Goal: Task Accomplishment & Management: Use online tool/utility

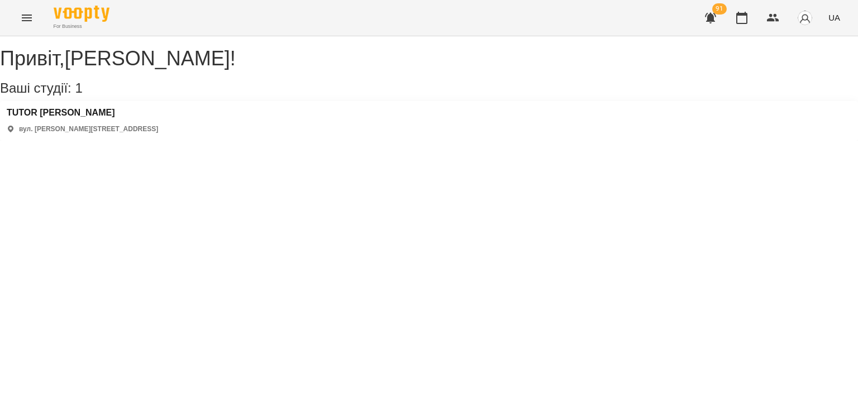
click at [54, 132] on div "TUTOR [PERSON_NAME] вул. [PERSON_NAME][STREET_ADDRESS]" at bounding box center [82, 121] width 151 height 26
click at [61, 118] on h3 "TUTOR [PERSON_NAME]" at bounding box center [82, 113] width 151 height 10
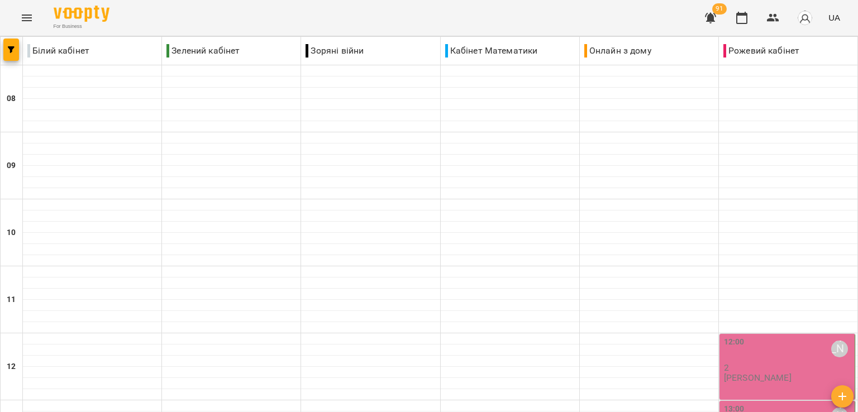
scroll to position [165, 0]
click at [790, 336] on div "12:00 [PERSON_NAME]" at bounding box center [788, 349] width 129 height 26
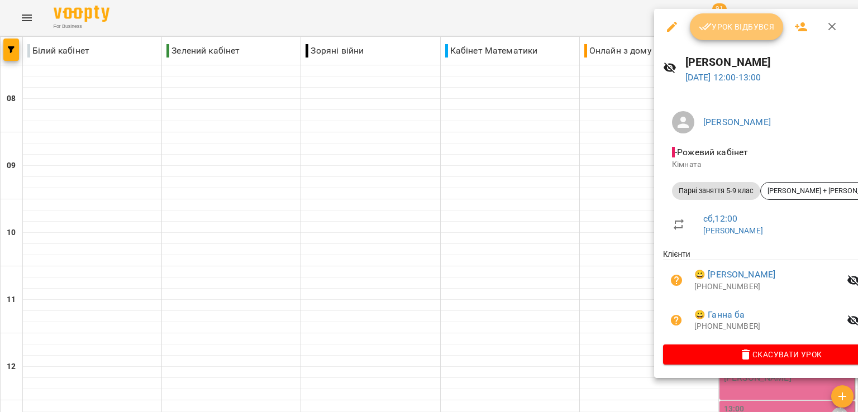
click at [755, 39] on button "Урок відбувся" at bounding box center [737, 26] width 94 height 27
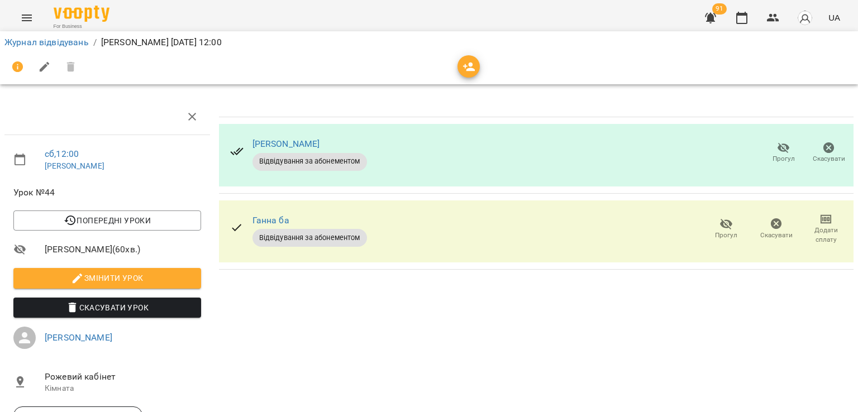
click at [83, 47] on div "Журнал відвідувань / [PERSON_NAME] [DATE] 12:00" at bounding box center [429, 43] width 854 height 18
click at [83, 47] on li "Журнал відвідувань" at bounding box center [46, 42] width 84 height 13
click at [83, 44] on link "Журнал відвідувань" at bounding box center [46, 42] width 84 height 11
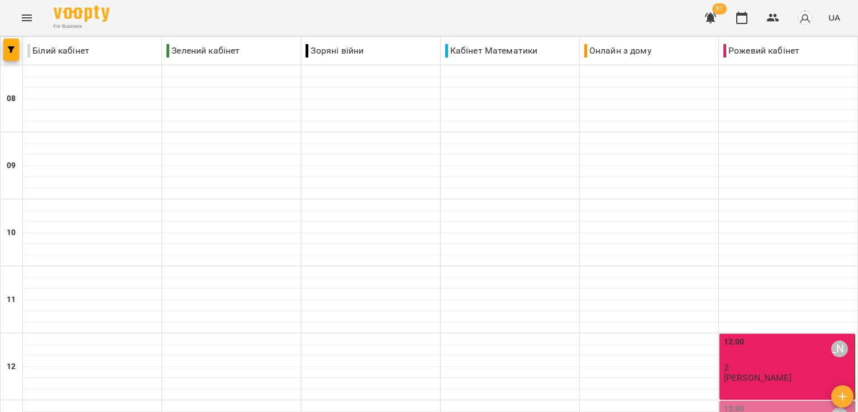
scroll to position [301, 0]
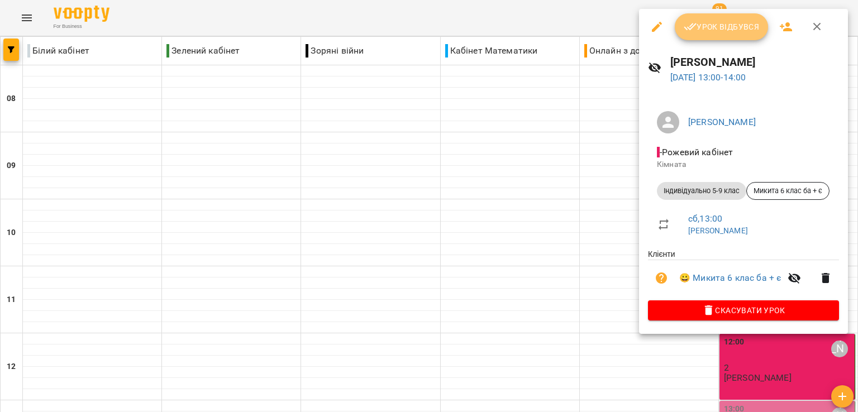
click at [708, 34] on button "Урок відбувся" at bounding box center [722, 26] width 94 height 27
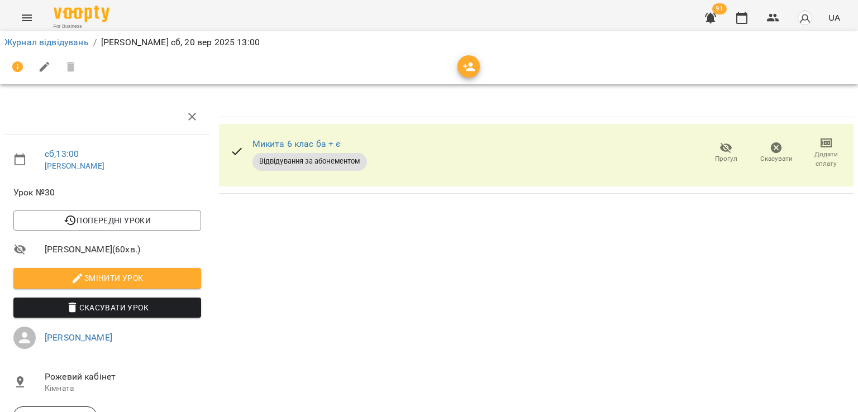
click at [63, 36] on li "Журнал відвідувань" at bounding box center [46, 42] width 84 height 13
click at [63, 42] on link "Журнал відвідувань" at bounding box center [46, 42] width 84 height 11
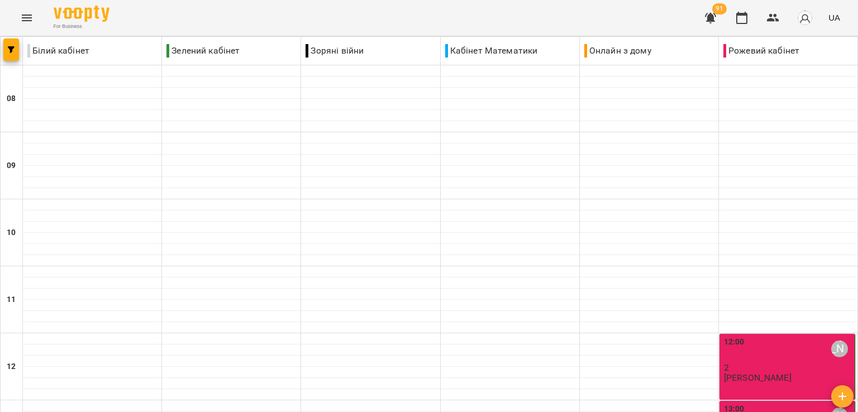
scroll to position [275, 0]
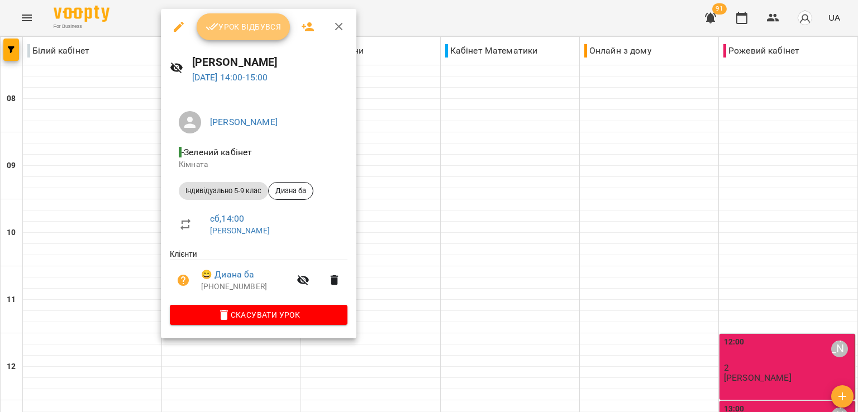
click at [213, 16] on button "Урок відбувся" at bounding box center [244, 26] width 94 height 27
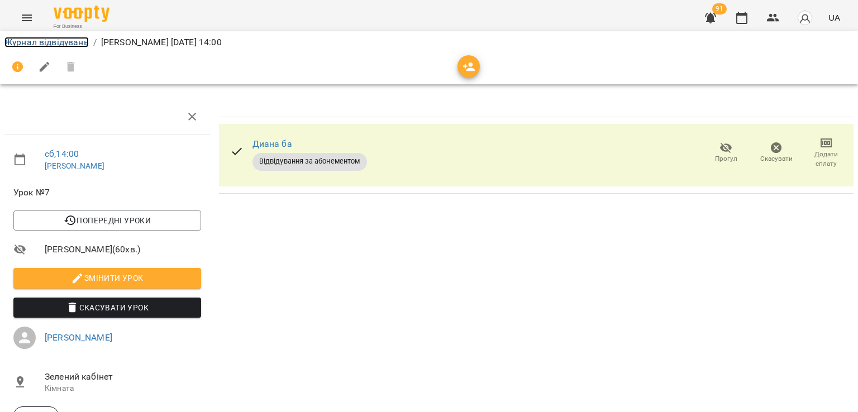
click at [75, 42] on link "Журнал відвідувань" at bounding box center [46, 42] width 84 height 11
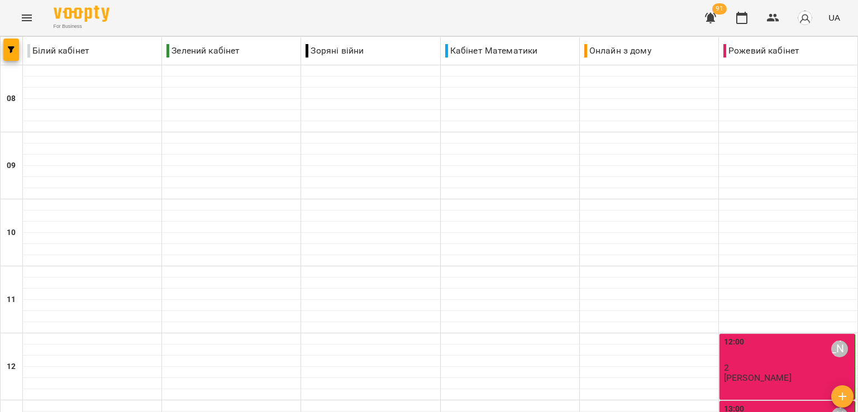
scroll to position [515, 0]
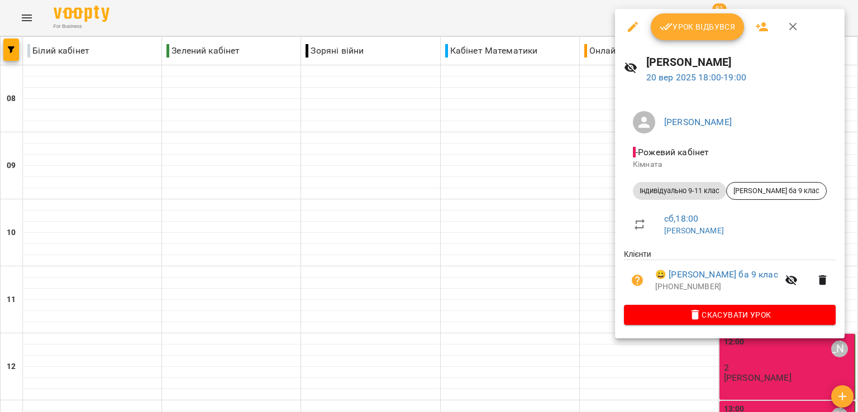
click at [707, 39] on button "Урок відбувся" at bounding box center [698, 26] width 94 height 27
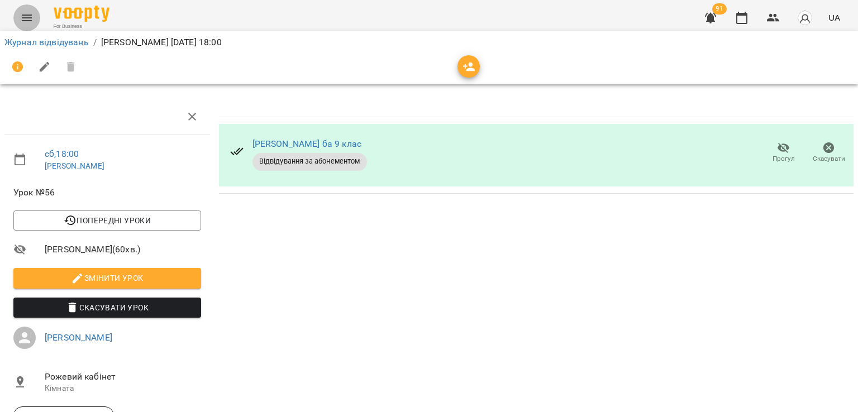
click at [32, 23] on icon "Menu" at bounding box center [26, 17] width 13 height 13
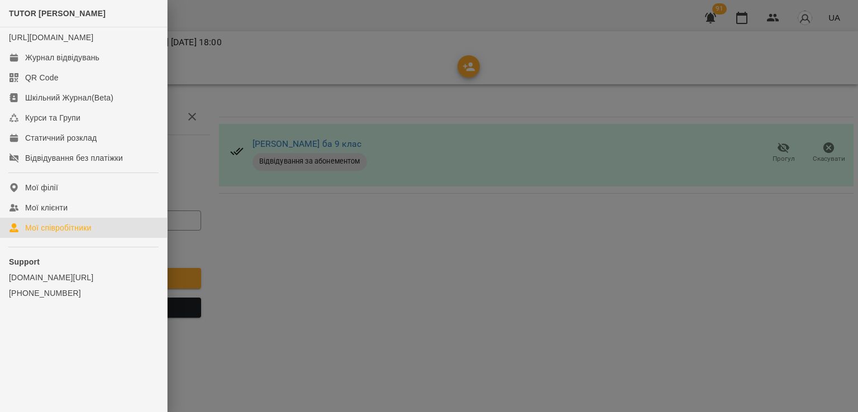
click at [44, 234] on div "Мої співробітники" at bounding box center [58, 227] width 66 height 11
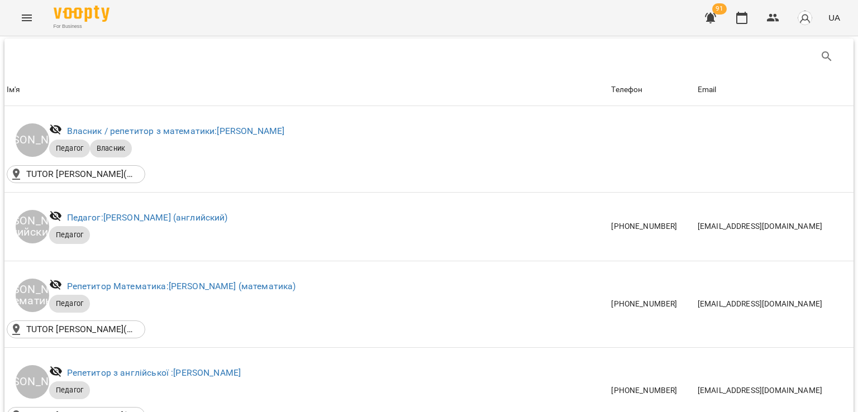
scroll to position [255, 0]
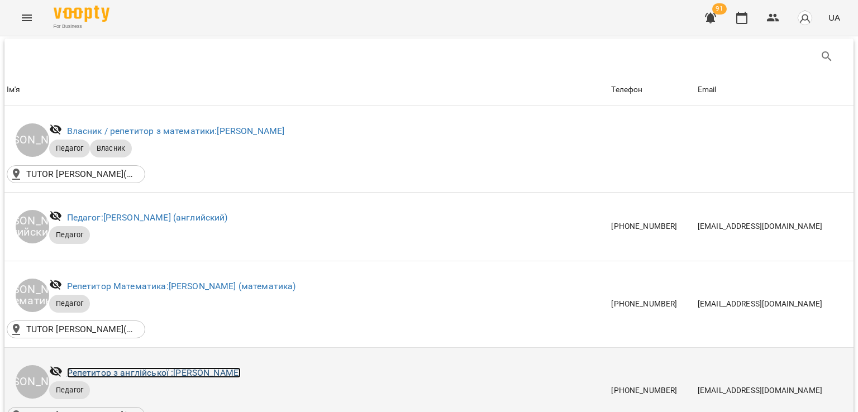
click at [232, 368] on link "Репетитор з англійської : [PERSON_NAME]" at bounding box center [154, 373] width 174 height 11
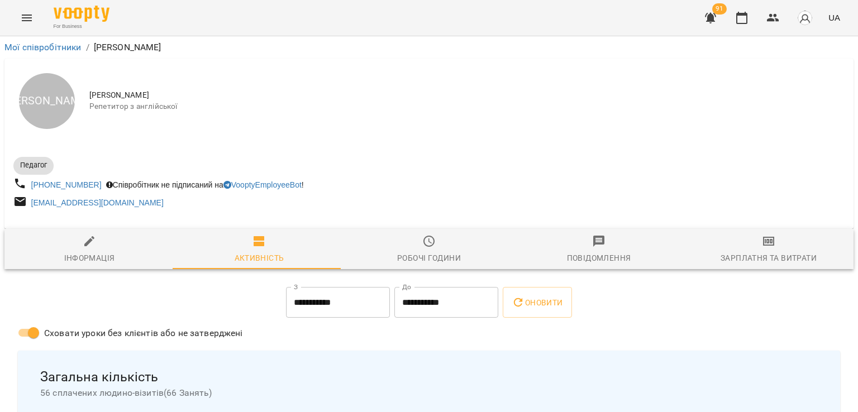
click at [787, 229] on div at bounding box center [428, 224] width 849 height 9
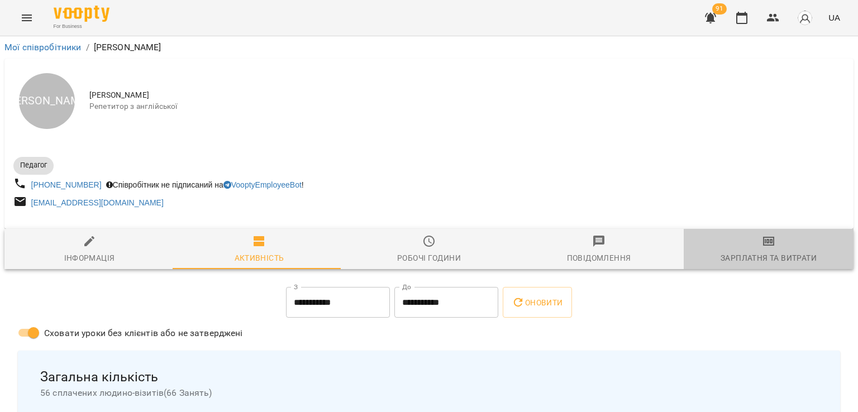
click at [782, 262] on div "Зарплатня та Витрати" at bounding box center [769, 257] width 96 height 13
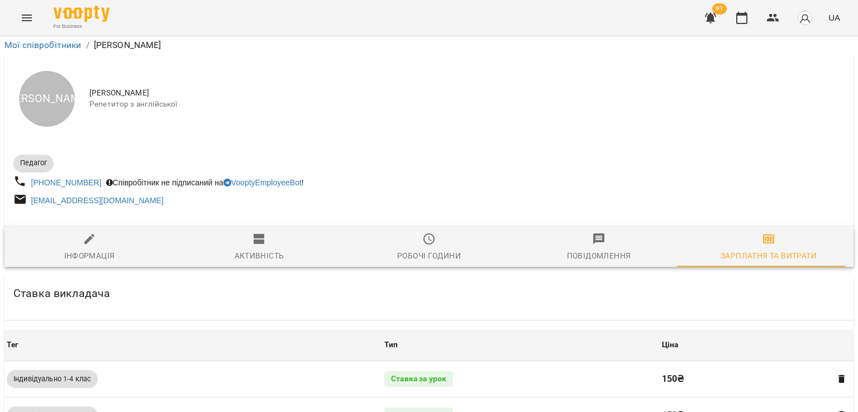
scroll to position [577, 0]
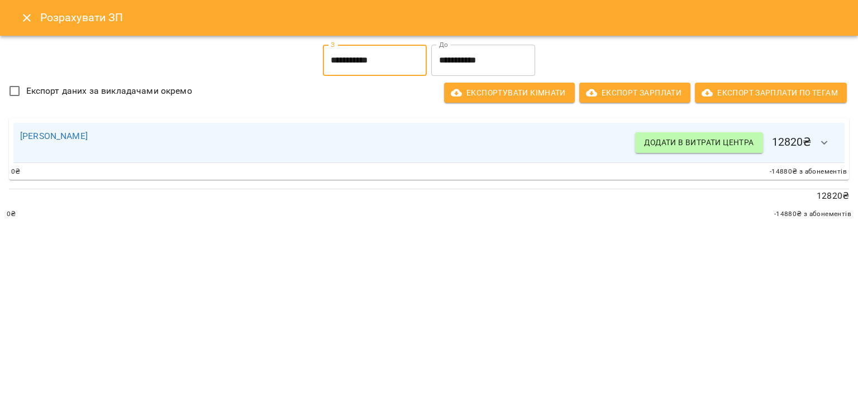
click at [382, 64] on input "**********" at bounding box center [375, 60] width 104 height 31
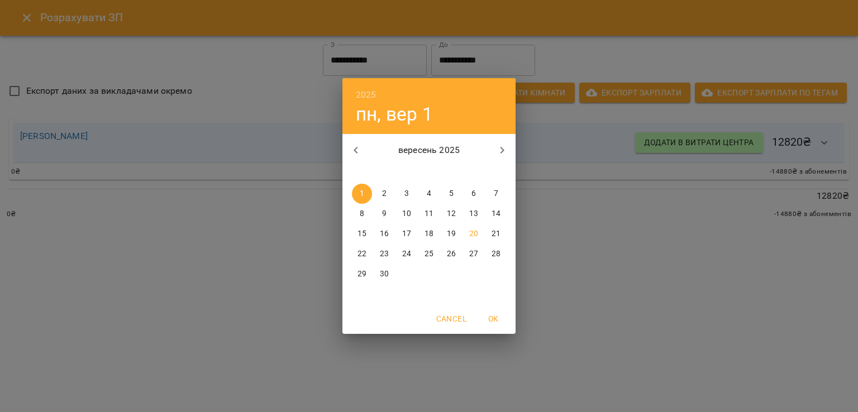
click at [358, 227] on button "15" at bounding box center [362, 234] width 20 height 20
type input "**********"
